Goal: Find specific page/section: Find specific page/section

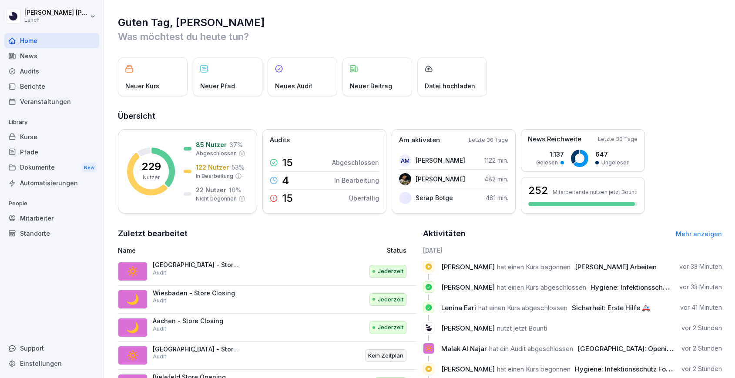
click at [57, 165] on div "Dokumente New" at bounding box center [51, 168] width 95 height 16
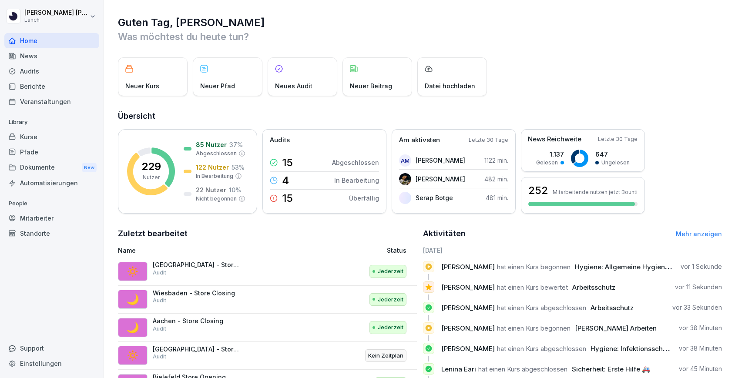
click at [59, 166] on div "Dokumente New" at bounding box center [51, 168] width 95 height 16
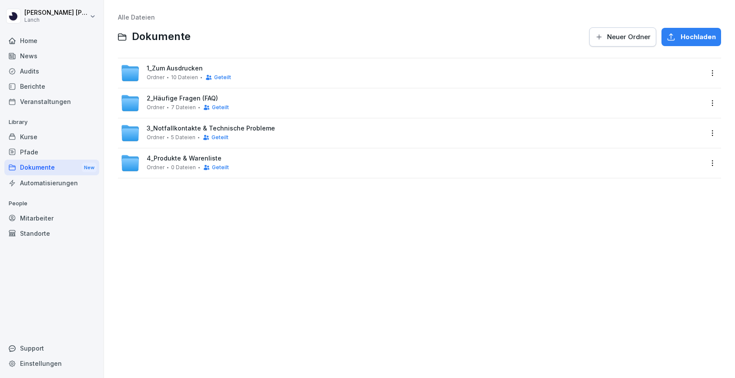
click at [183, 67] on span "1_Zum Ausdrucken" at bounding box center [175, 68] width 56 height 7
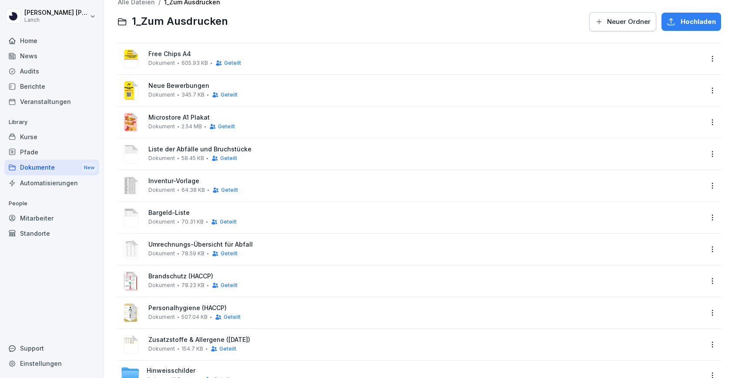
scroll to position [16, 0]
click at [164, 214] on span "Bargeld-Liste" at bounding box center [425, 212] width 555 height 7
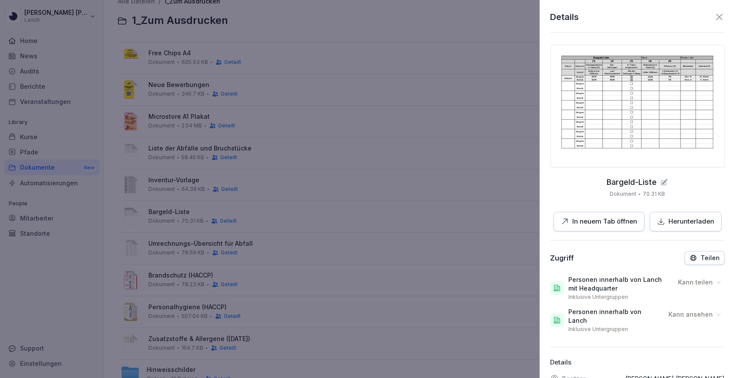
click at [601, 224] on p "In neuem Tab öffnen" at bounding box center [605, 222] width 65 height 10
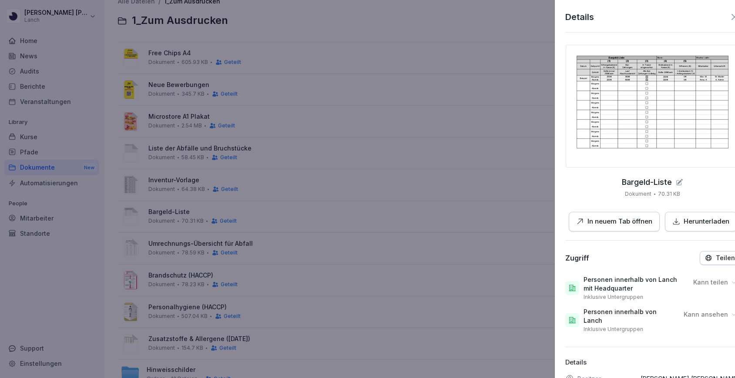
click at [455, 60] on div at bounding box center [367, 189] width 735 height 378
